Goal: Information Seeking & Learning: Find specific page/section

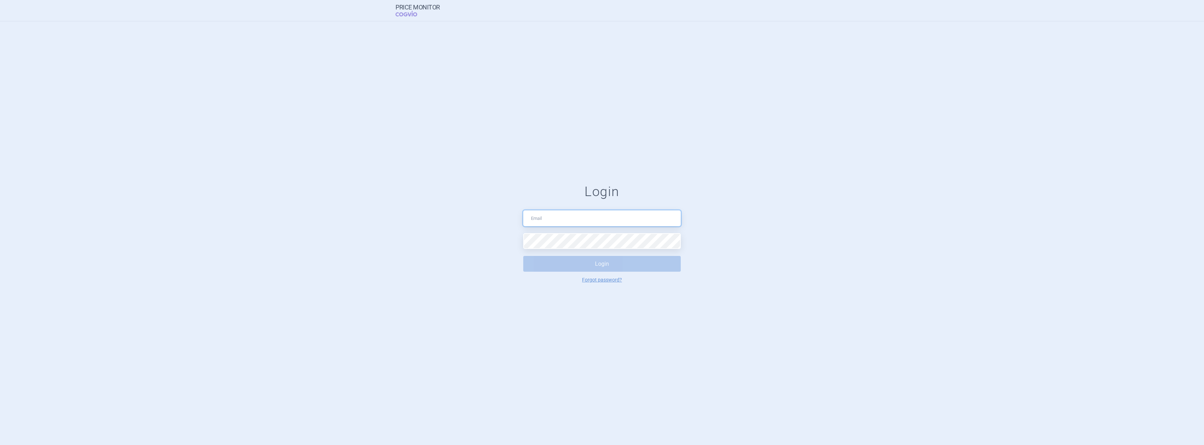
click at [569, 216] on input "text" at bounding box center [602, 218] width 158 height 16
type input "[PERSON_NAME][EMAIL_ADDRESS][PERSON_NAME][DOMAIN_NAME]"
click at [570, 270] on button "Login" at bounding box center [602, 264] width 158 height 16
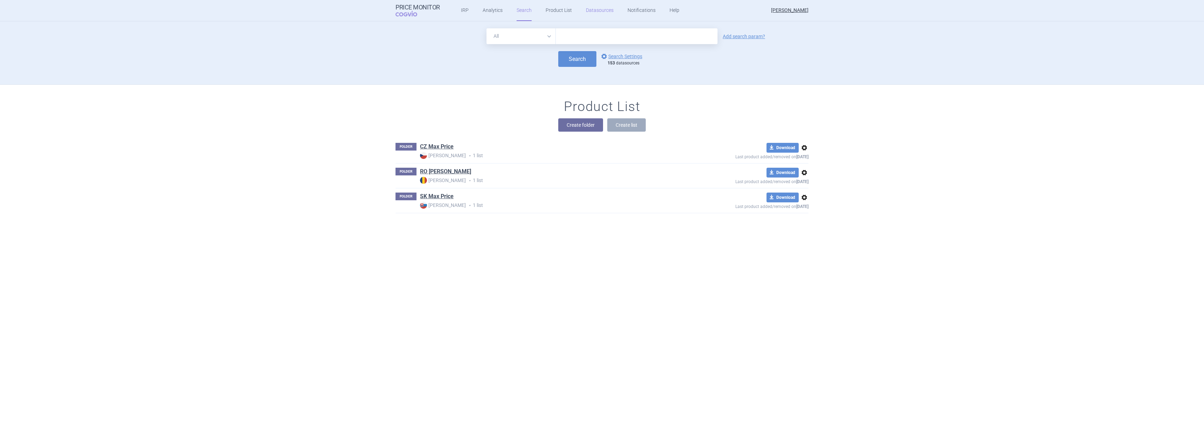
click at [599, 8] on link "Datasources" at bounding box center [600, 10] width 28 height 21
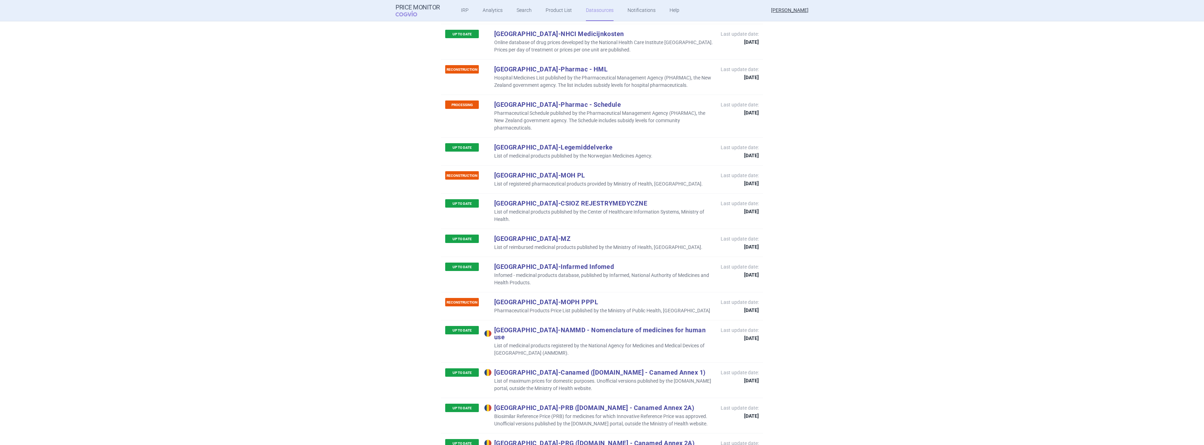
scroll to position [4236, 0]
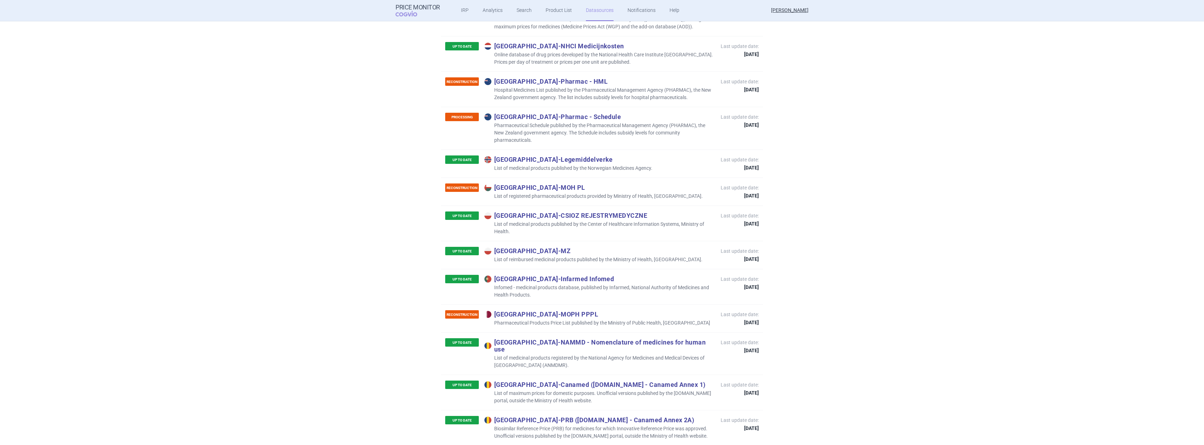
click at [559, 275] on p "Portugal - Infarmed Infomed" at bounding box center [599, 279] width 229 height 8
click at [542, 275] on p "Portugal - Infarmed Infomed" at bounding box center [599, 279] width 229 height 8
click at [566, 275] on p "Portugal - Infarmed Infomed" at bounding box center [599, 279] width 229 height 8
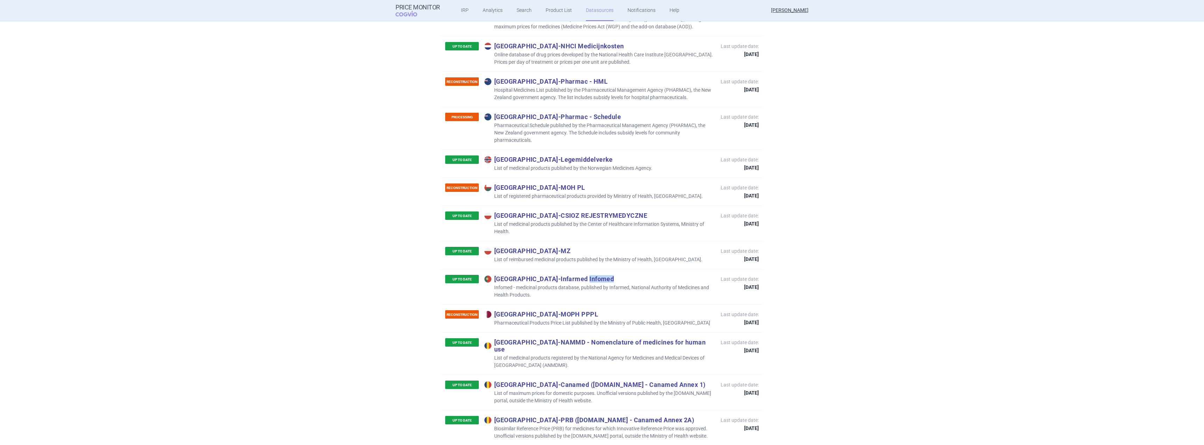
click at [566, 275] on p "Portugal - Infarmed Infomed" at bounding box center [599, 279] width 229 height 8
click at [554, 284] on p "Infomed - medicinal products database, published by Infarmed, National Authorit…" at bounding box center [599, 291] width 229 height 15
drag, startPoint x: 587, startPoint y: 204, endPoint x: 520, endPoint y: 207, distance: 67.3
click at [520, 275] on p "Portugal - Infarmed Infomed" at bounding box center [599, 279] width 229 height 8
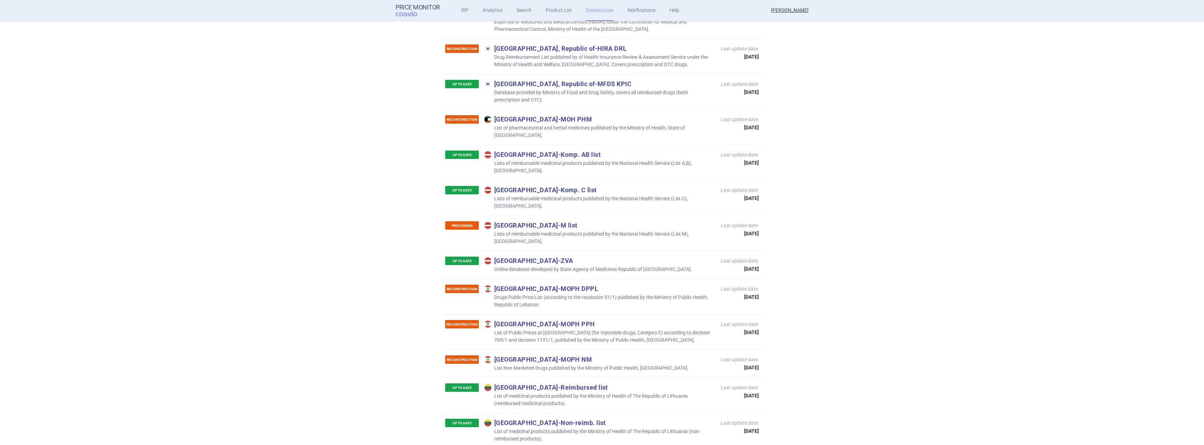
scroll to position [3536, 0]
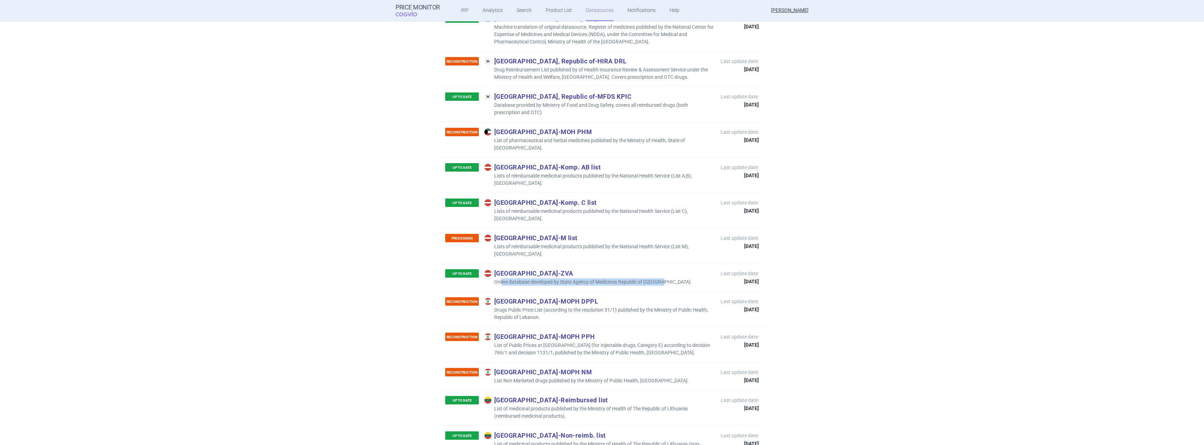
drag, startPoint x: 499, startPoint y: 207, endPoint x: 665, endPoint y: 211, distance: 166.4
click at [665, 263] on div "UP TO DATE Latvia - ZVA Online database developed by State Agency of Medicines …" at bounding box center [602, 277] width 322 height 28
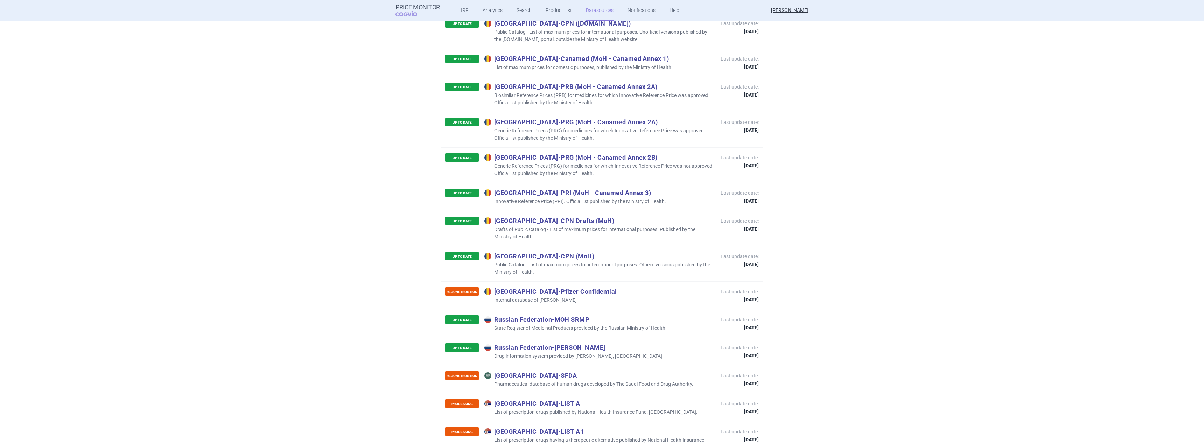
scroll to position [4774, 0]
drag, startPoint x: 595, startPoint y: 280, endPoint x: 588, endPoint y: 282, distance: 6.9
click at [588, 343] on p "Russian Federation - [PERSON_NAME]" at bounding box center [574, 347] width 179 height 8
copy p "Russian Federation - [PERSON_NAME]"
